Goal: Check status: Check status

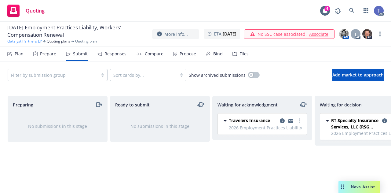
click at [25, 40] on link "Qatalyst Partners LP" at bounding box center [24, 40] width 35 height 5
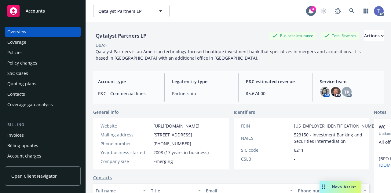
click at [19, 81] on div "Quoting plans" at bounding box center [21, 84] width 29 height 10
